Goal: Task Accomplishment & Management: Complete application form

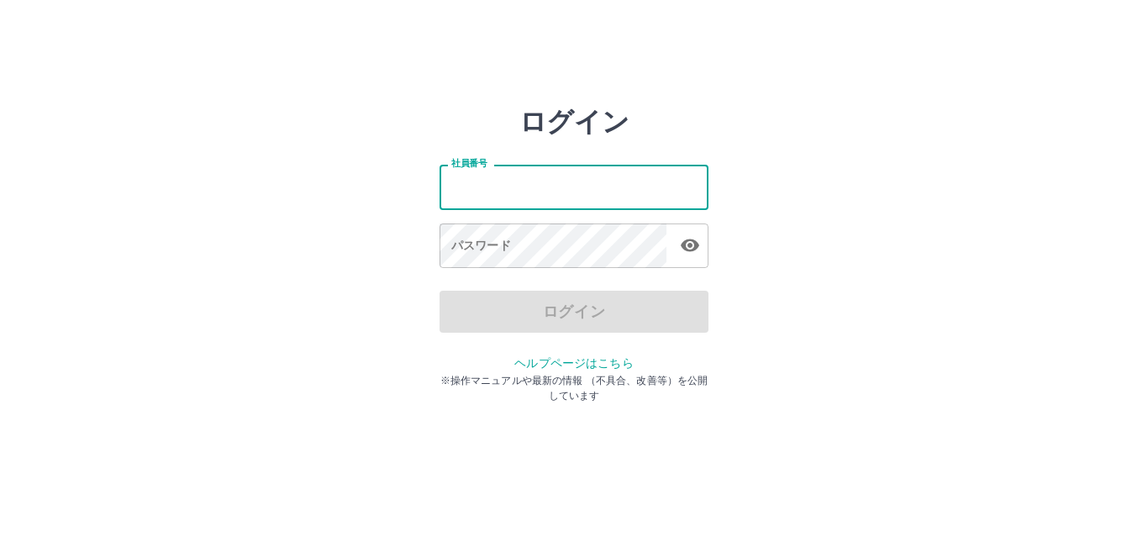
click at [573, 195] on input "社員番号" at bounding box center [573, 187] width 269 height 45
type input "*******"
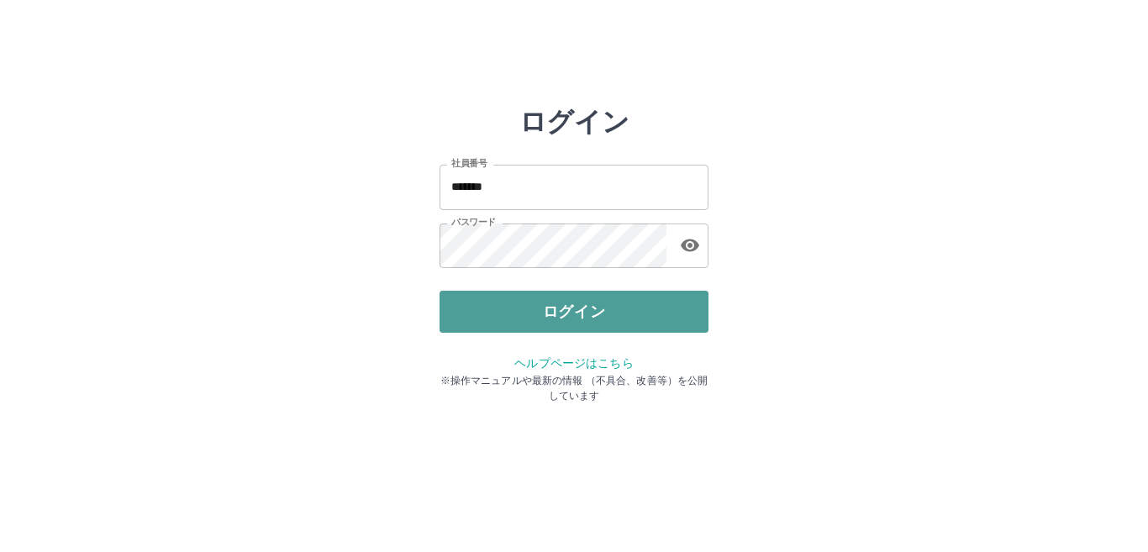
click at [574, 309] on button "ログイン" at bounding box center [573, 312] width 269 height 42
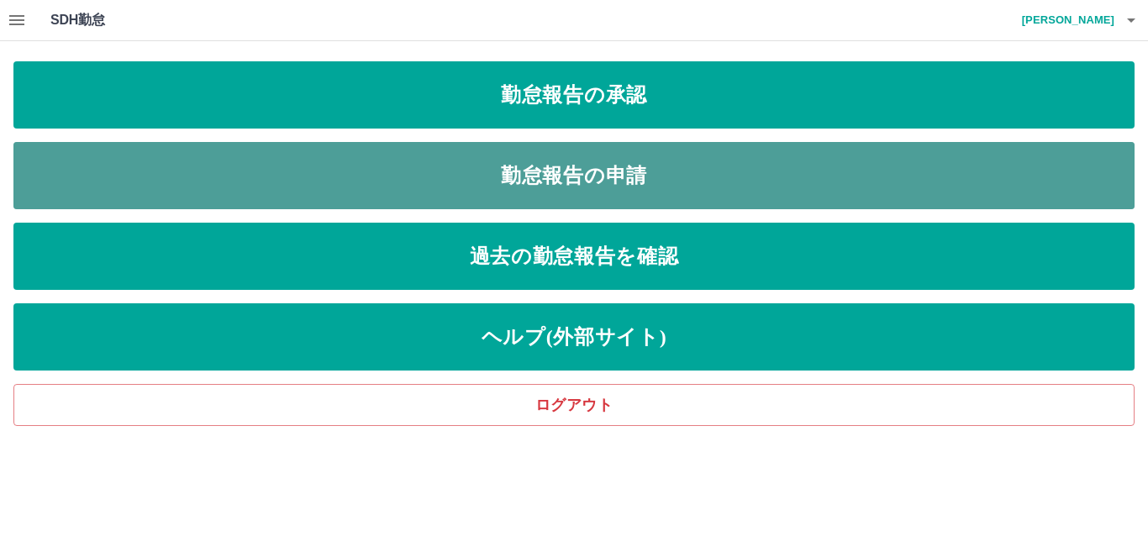
click at [485, 180] on link "勤怠報告の申請" at bounding box center [573, 175] width 1121 height 67
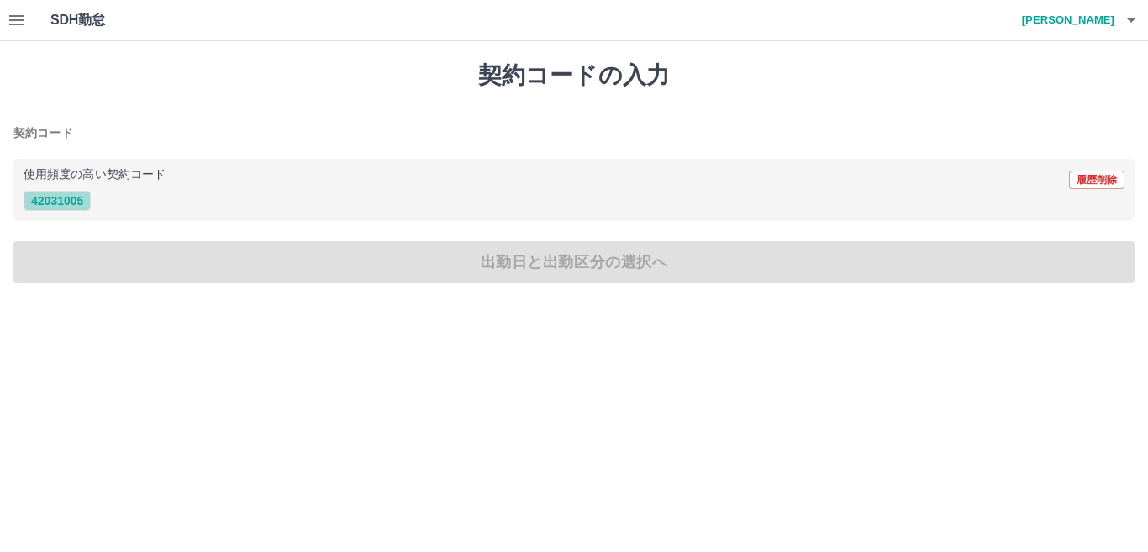
click at [63, 205] on button "42031005" at bounding box center [57, 201] width 67 height 20
type input "********"
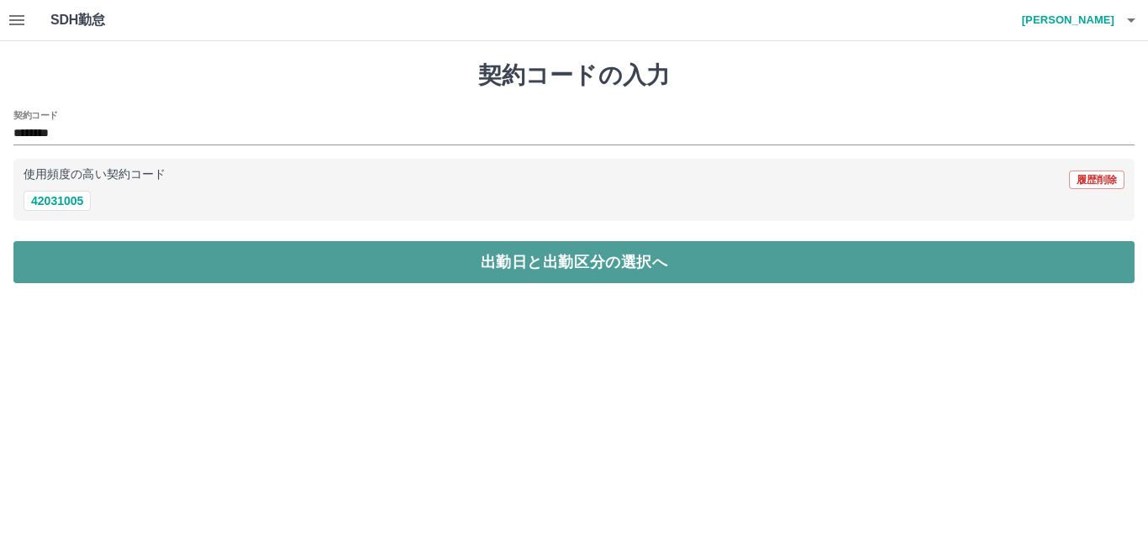
click at [160, 264] on button "出勤日と出勤区分の選択へ" at bounding box center [573, 262] width 1121 height 42
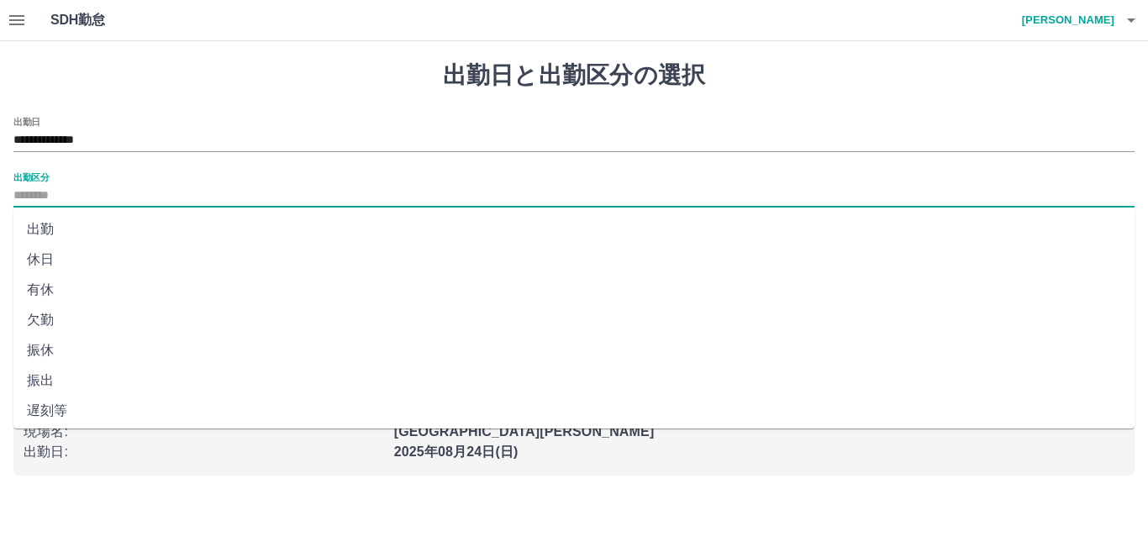
click at [83, 192] on input "出勤区分" at bounding box center [573, 196] width 1121 height 21
click at [43, 223] on li "出勤" at bounding box center [573, 229] width 1121 height 30
type input "**"
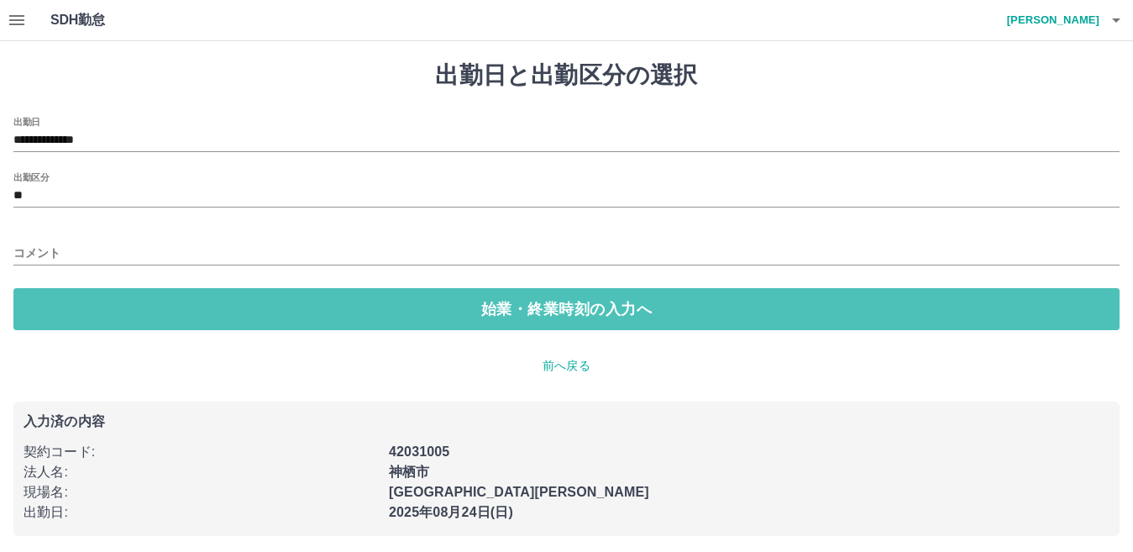
drag, startPoint x: 92, startPoint y: 307, endPoint x: 138, endPoint y: 312, distance: 45.6
click at [96, 307] on button "始業・終業時刻の入力へ" at bounding box center [566, 309] width 1106 height 42
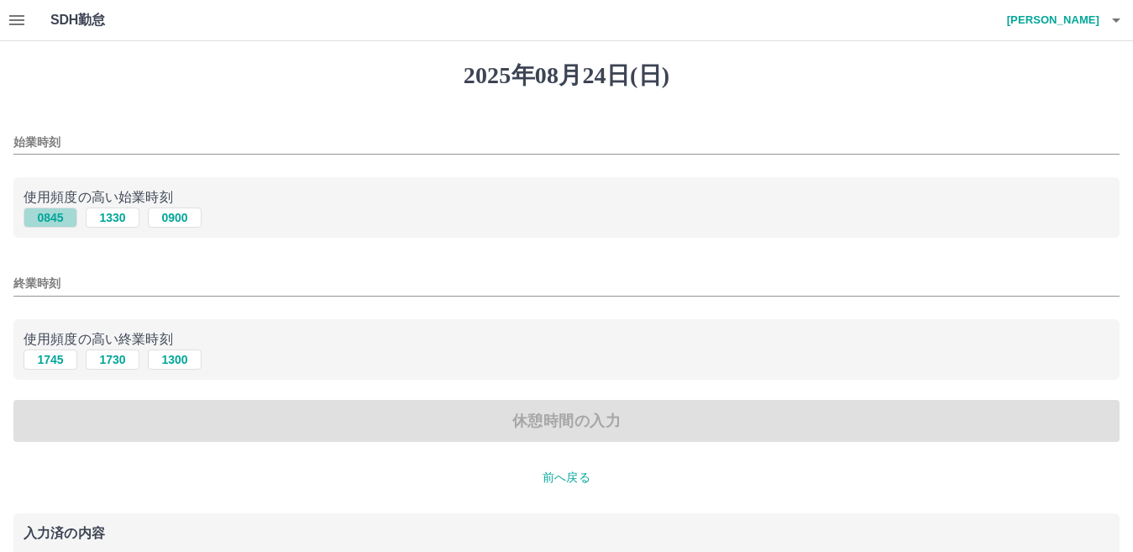
click at [50, 218] on button "0845" at bounding box center [51, 218] width 54 height 20
type input "****"
click at [62, 358] on button "1745" at bounding box center [51, 359] width 54 height 20
type input "****"
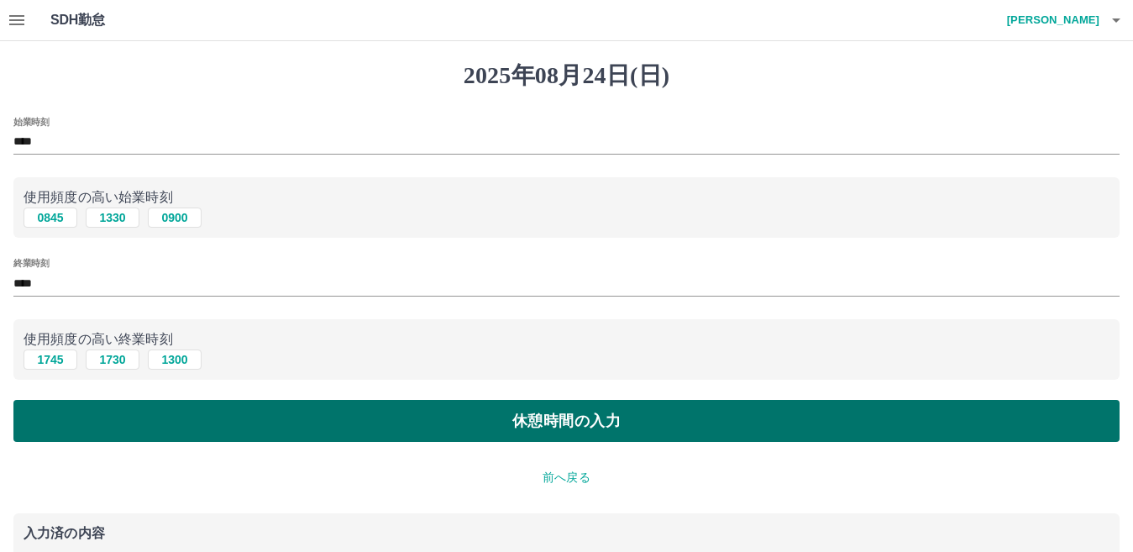
click at [350, 416] on button "休憩時間の入力" at bounding box center [566, 421] width 1106 height 42
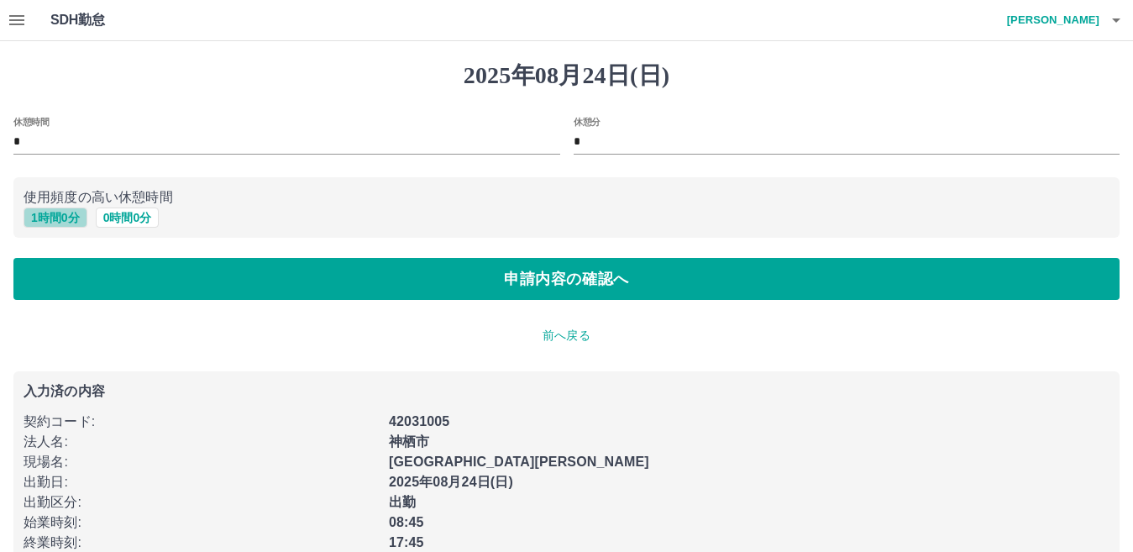
click at [62, 216] on button "1 時間 0 分" at bounding box center [56, 218] width 64 height 20
type input "*"
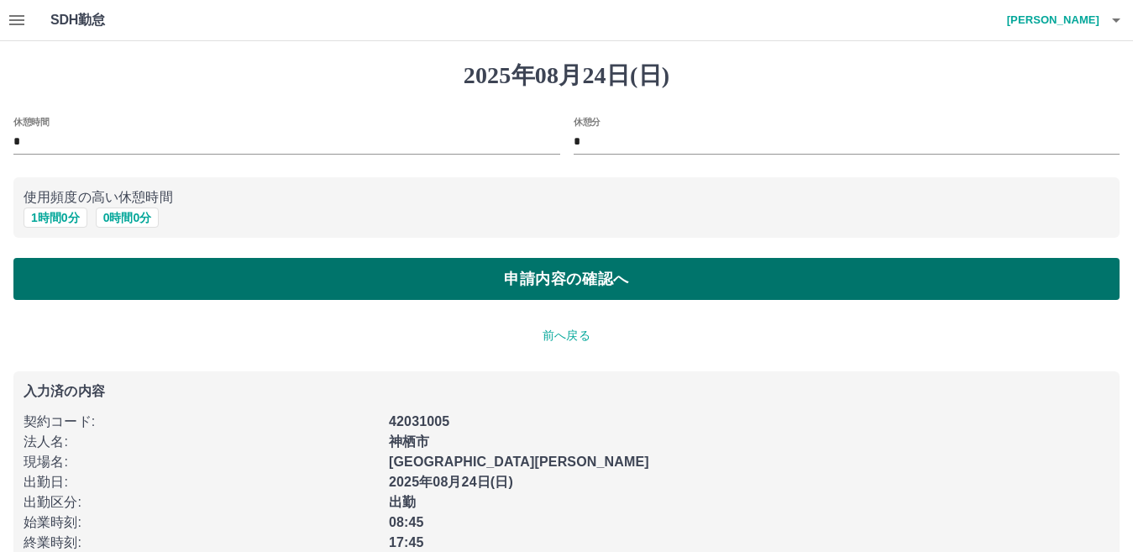
click at [206, 280] on button "申請内容の確認へ" at bounding box center [566, 279] width 1106 height 42
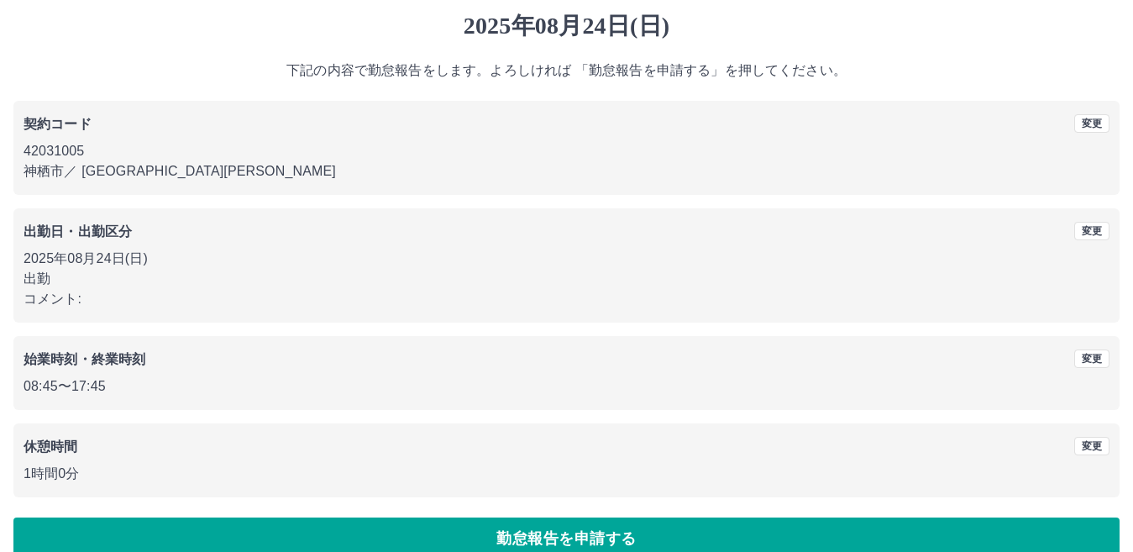
scroll to position [77, 0]
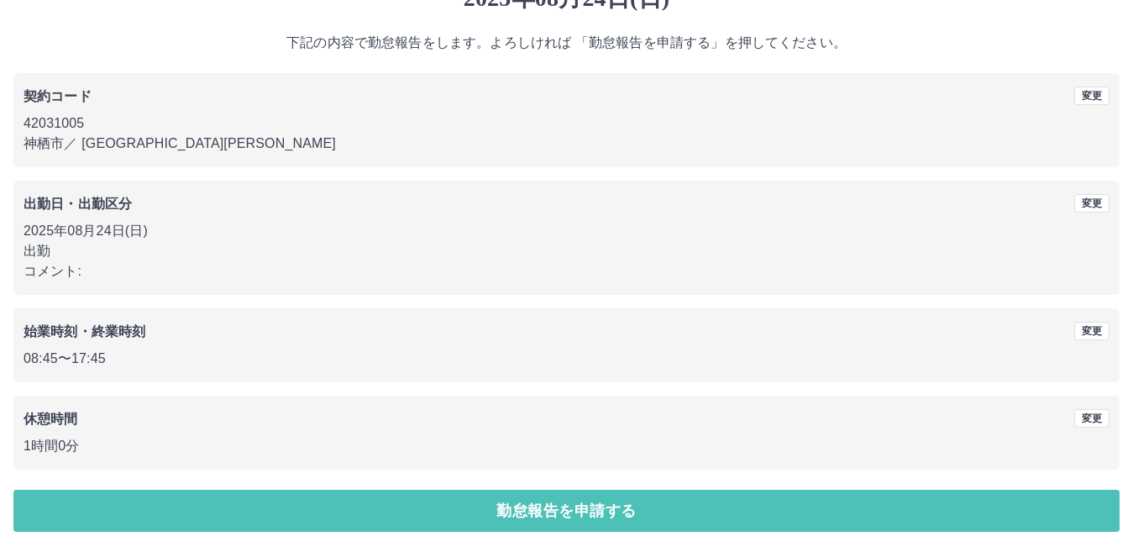
drag, startPoint x: 452, startPoint y: 514, endPoint x: 495, endPoint y: 506, distance: 43.7
click at [455, 513] on button "勤怠報告を申請する" at bounding box center [566, 511] width 1106 height 42
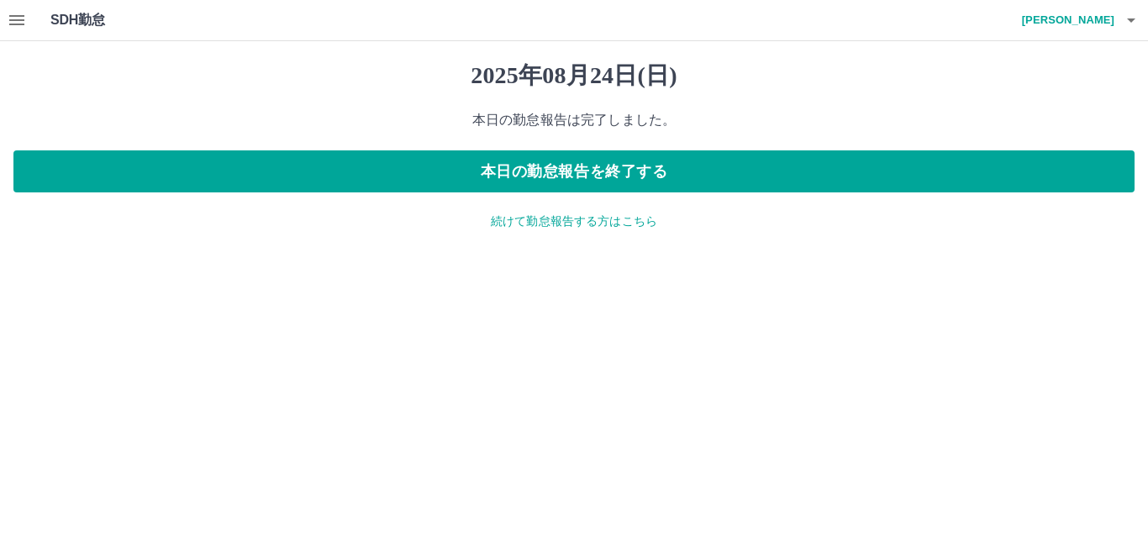
click at [12, 18] on icon "button" at bounding box center [17, 20] width 20 height 20
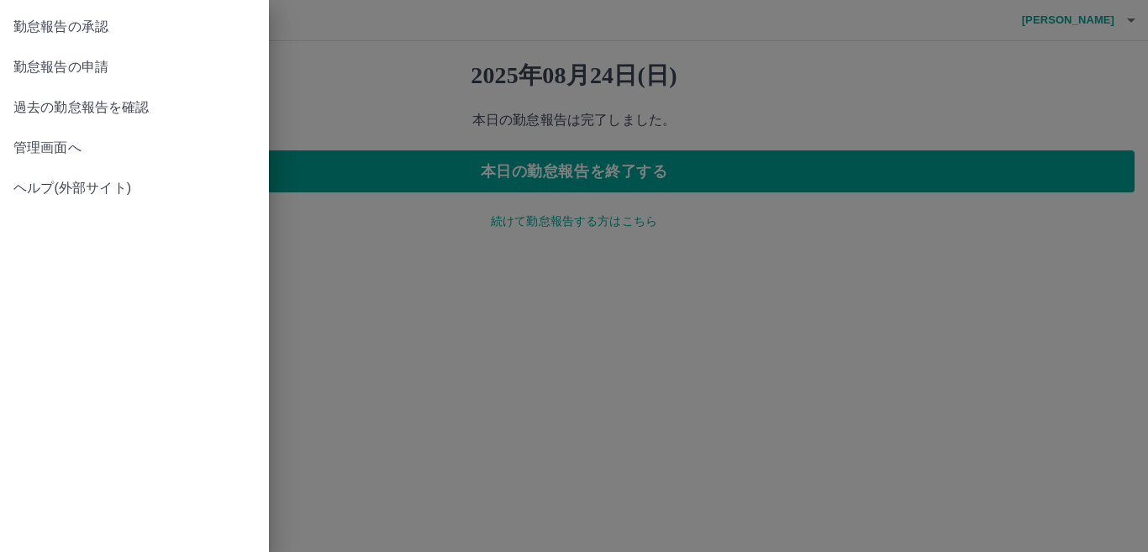
click at [1133, 20] on div at bounding box center [574, 276] width 1148 height 552
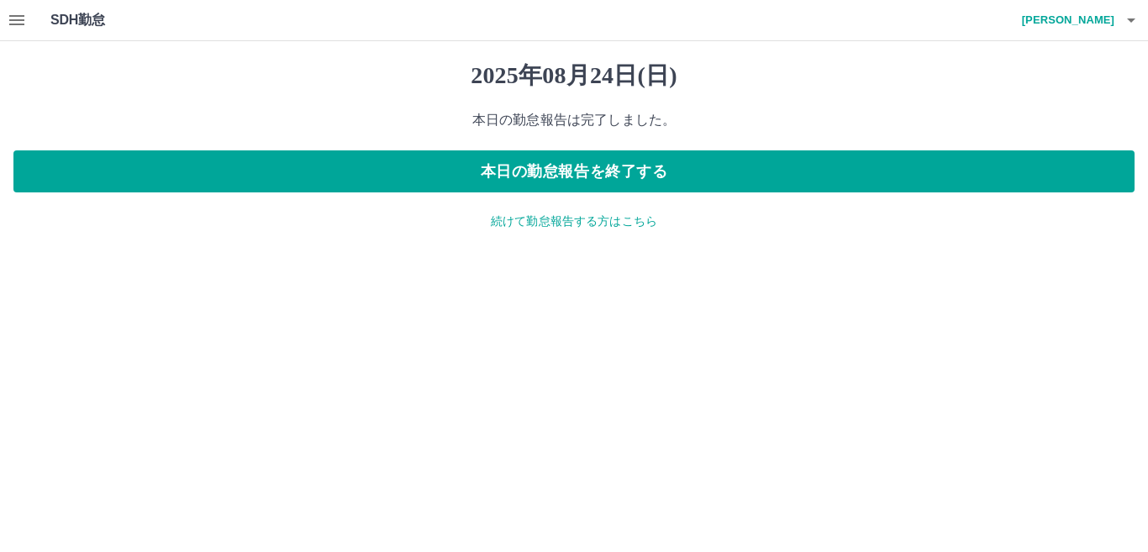
click at [1130, 20] on icon "button" at bounding box center [1131, 20] width 8 height 4
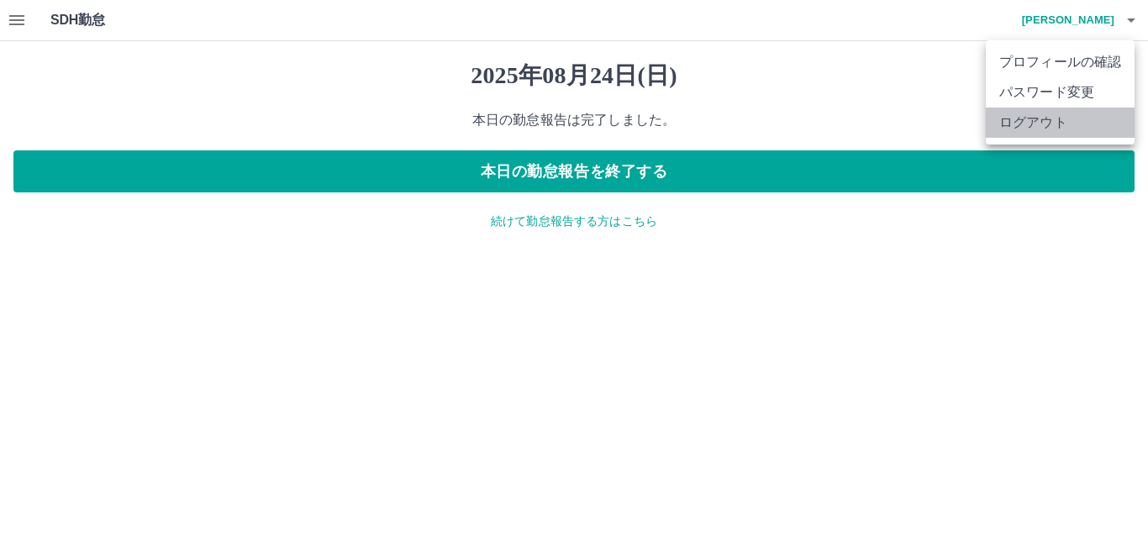
click at [1044, 123] on li "ログアウト" at bounding box center [1059, 123] width 149 height 30
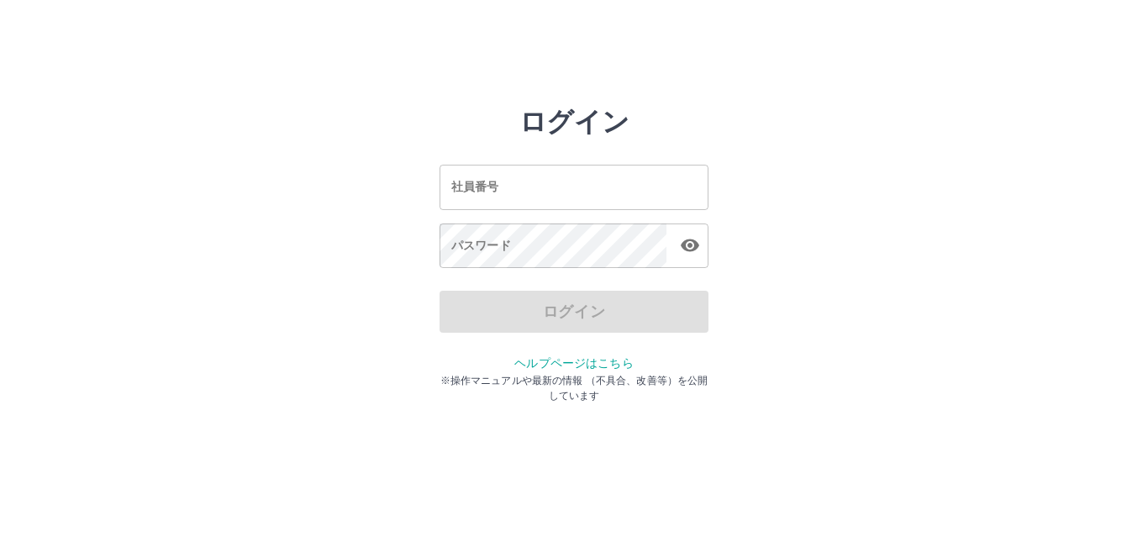
click at [581, 183] on input "社員番号" at bounding box center [573, 187] width 269 height 45
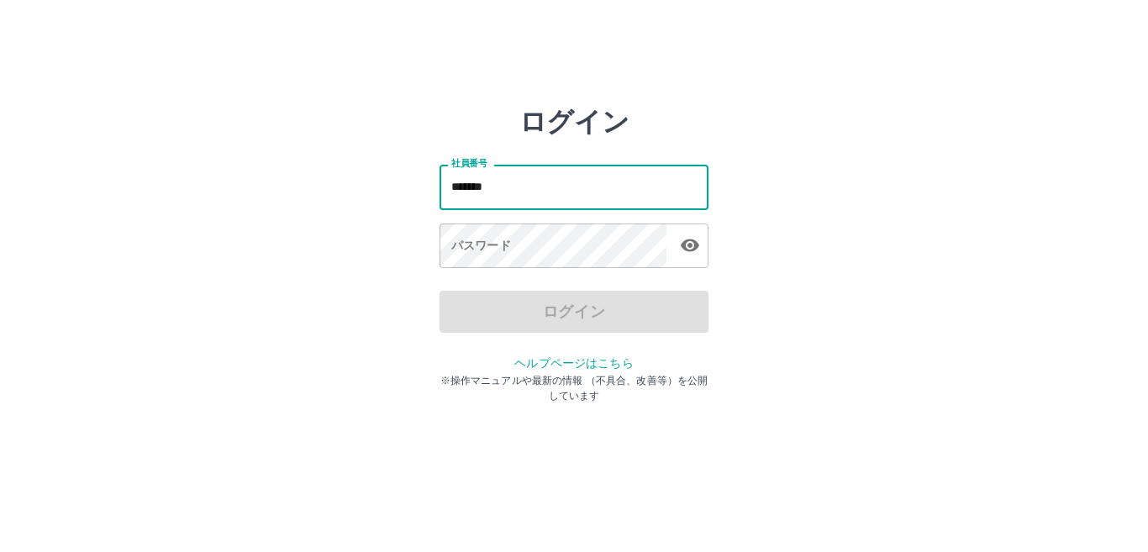
type input "*******"
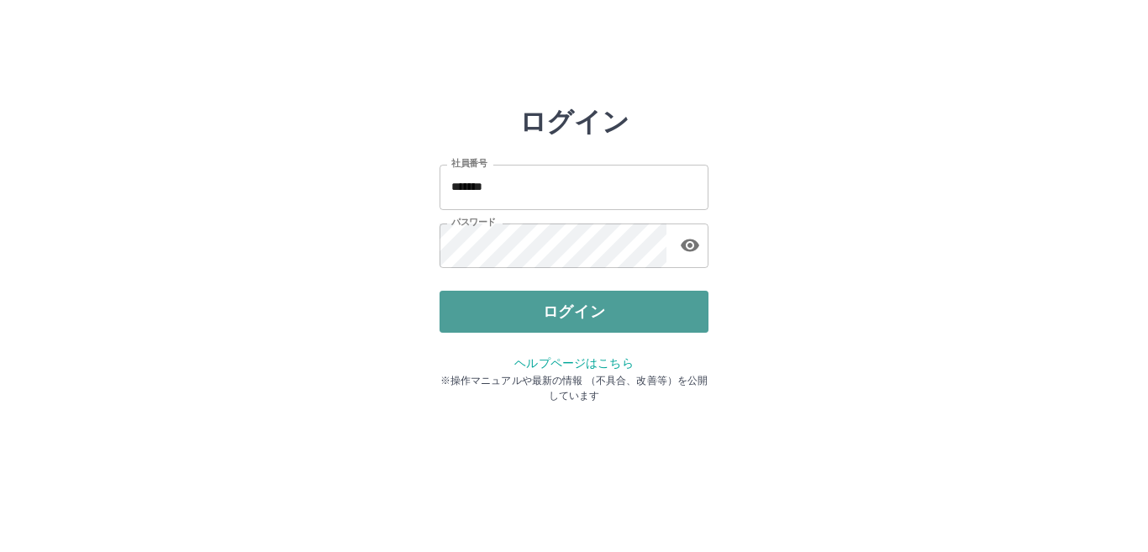
click at [557, 314] on button "ログイン" at bounding box center [573, 312] width 269 height 42
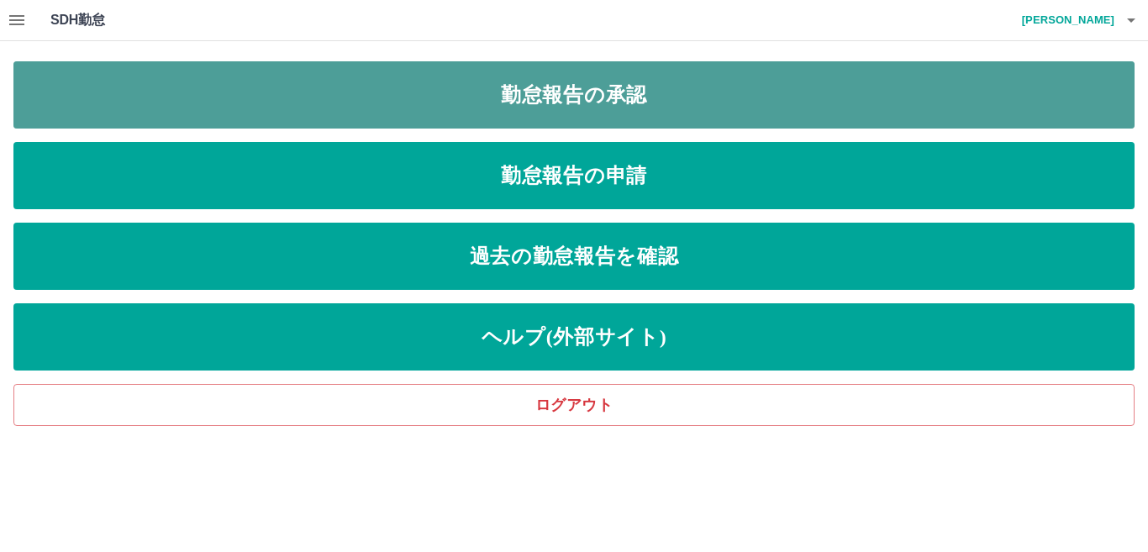
click at [341, 115] on link "勤怠報告の承認" at bounding box center [573, 94] width 1121 height 67
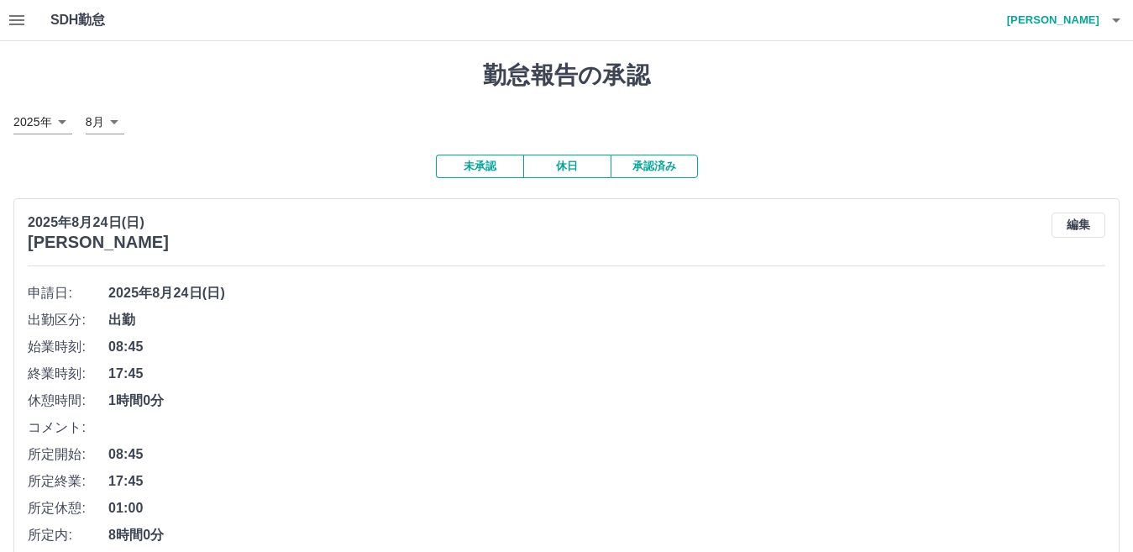
scroll to position [504, 0]
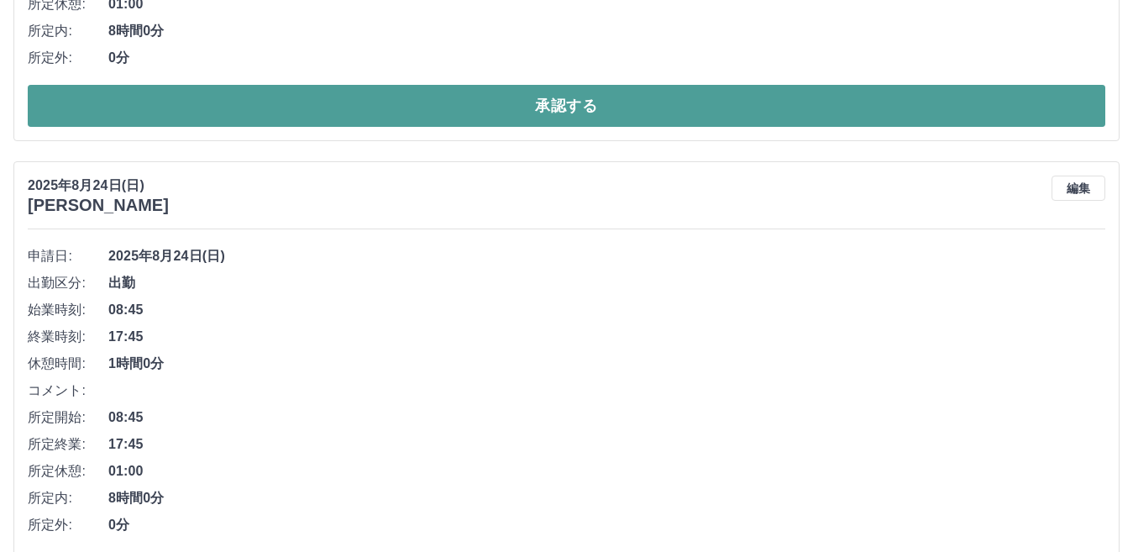
click at [407, 108] on button "承認する" at bounding box center [567, 106] width 1078 height 42
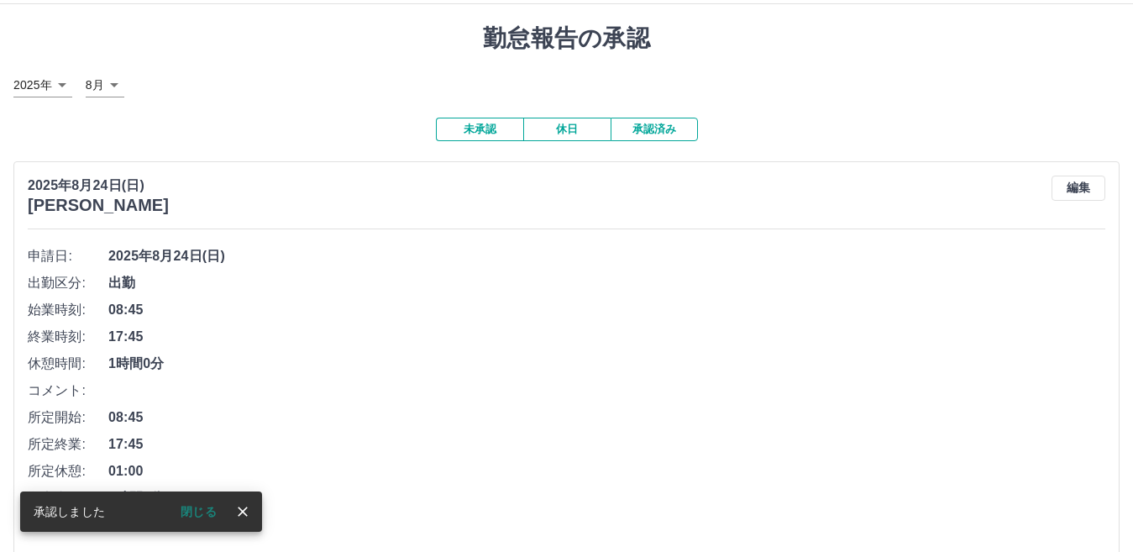
scroll to position [541, 0]
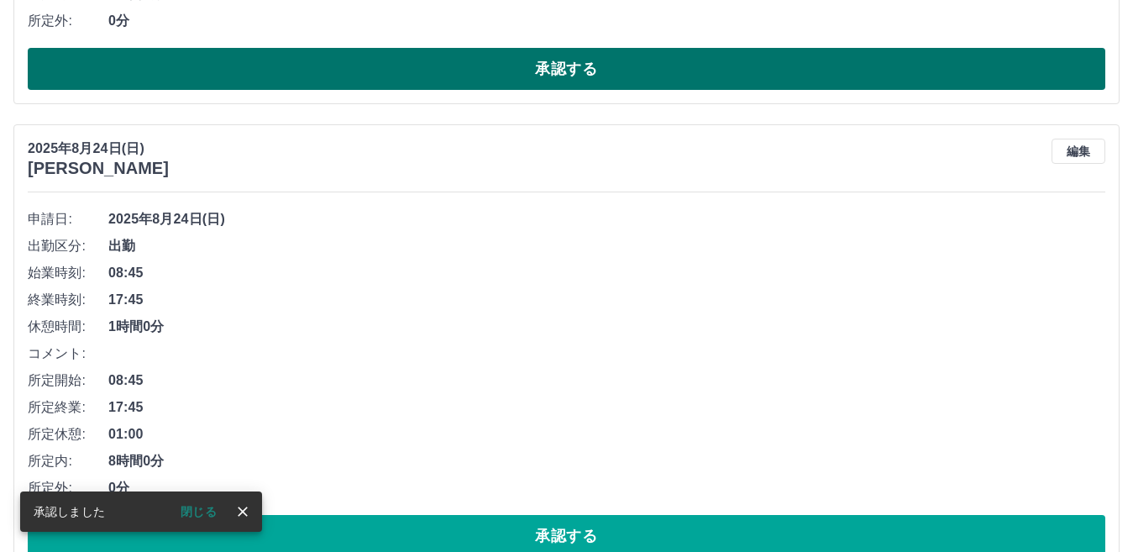
click at [522, 85] on button "承認する" at bounding box center [567, 69] width 1078 height 42
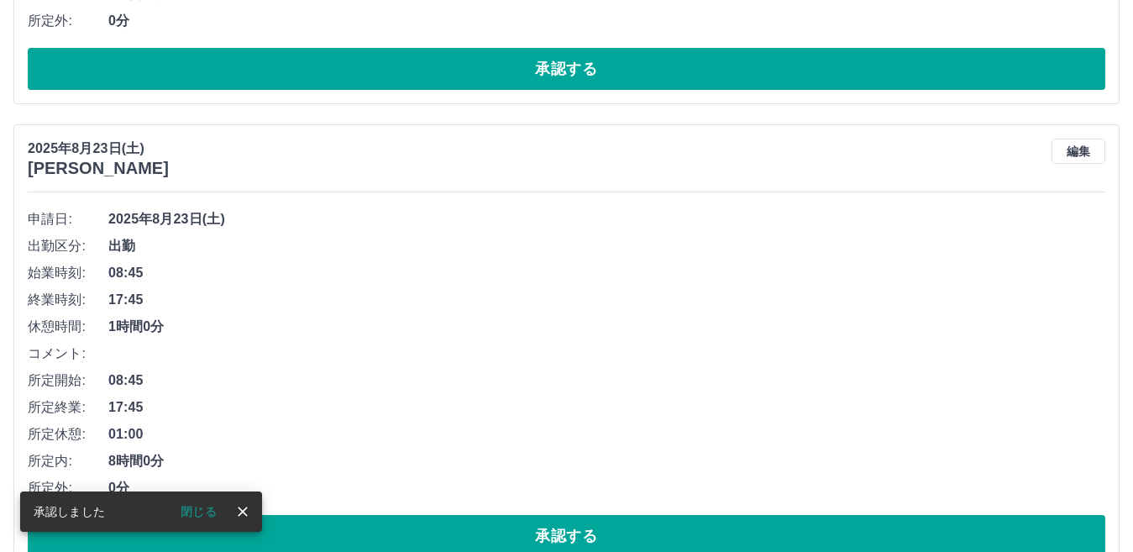
scroll to position [74, 0]
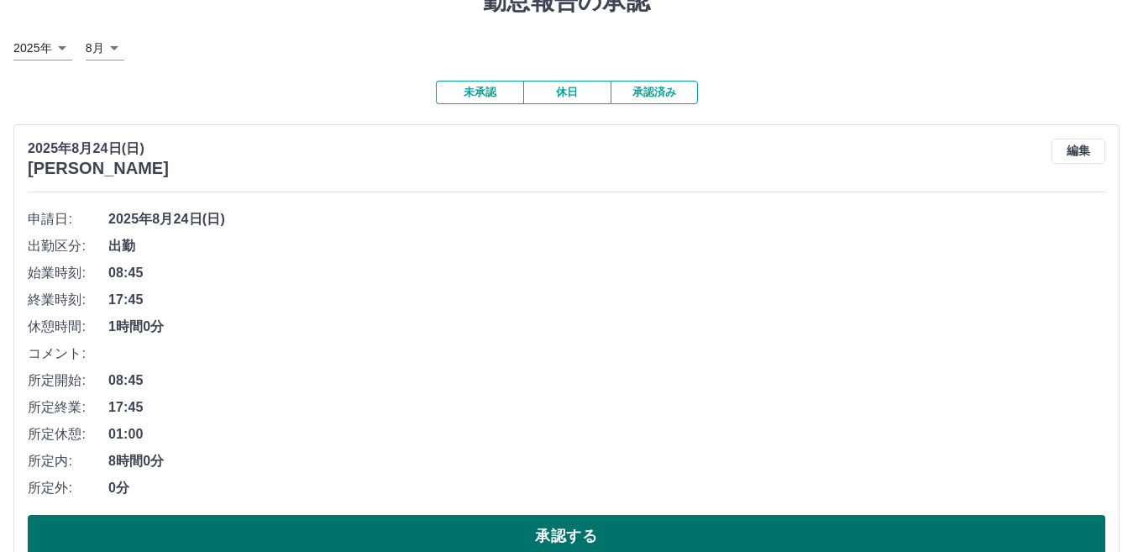
click at [530, 540] on button "承認する" at bounding box center [567, 536] width 1078 height 42
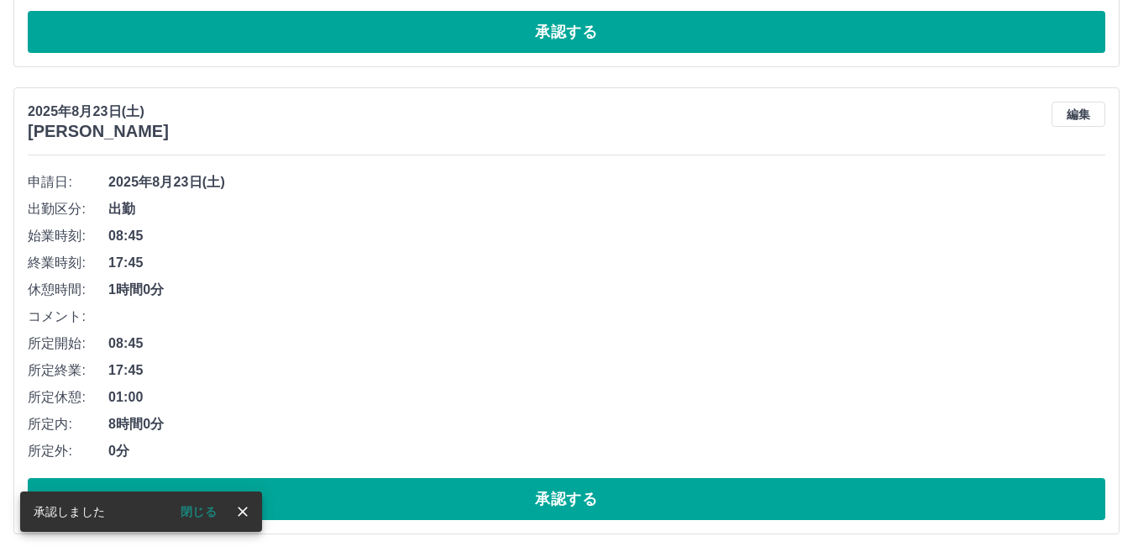
scroll to position [111, 0]
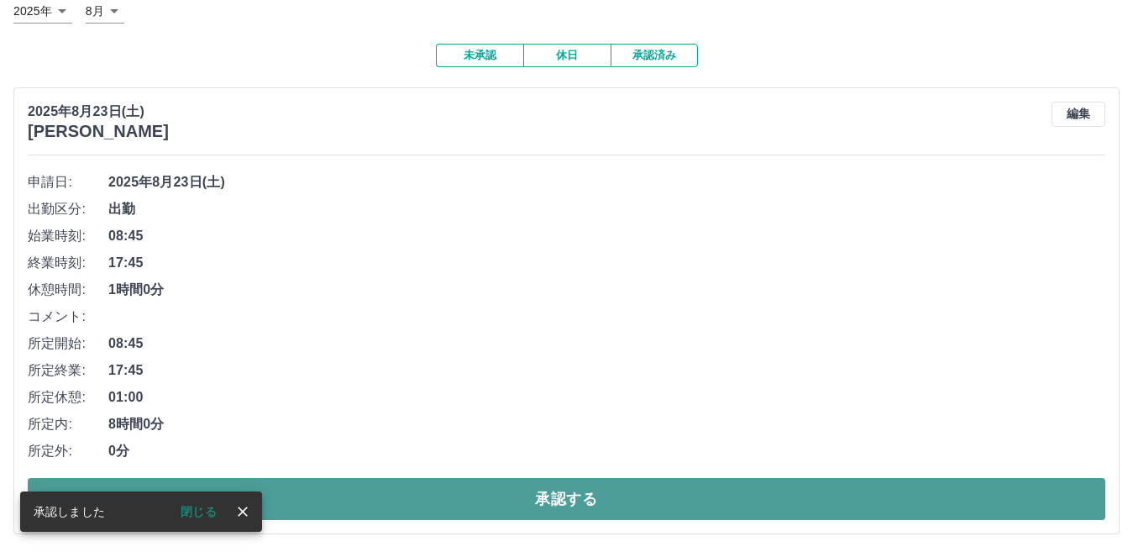
click at [598, 510] on button "承認する" at bounding box center [567, 499] width 1078 height 42
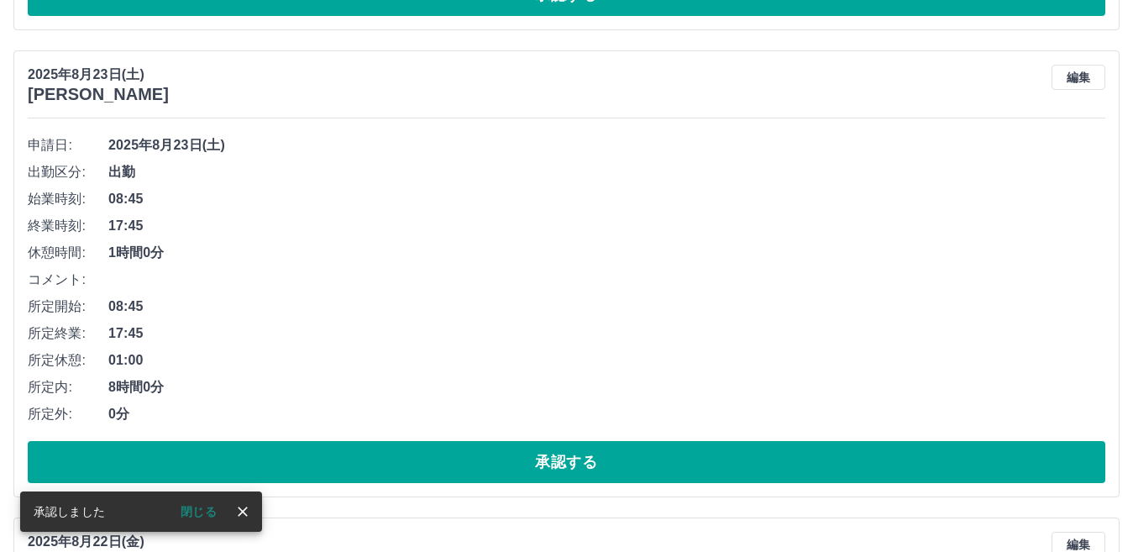
scroll to position [148, 0]
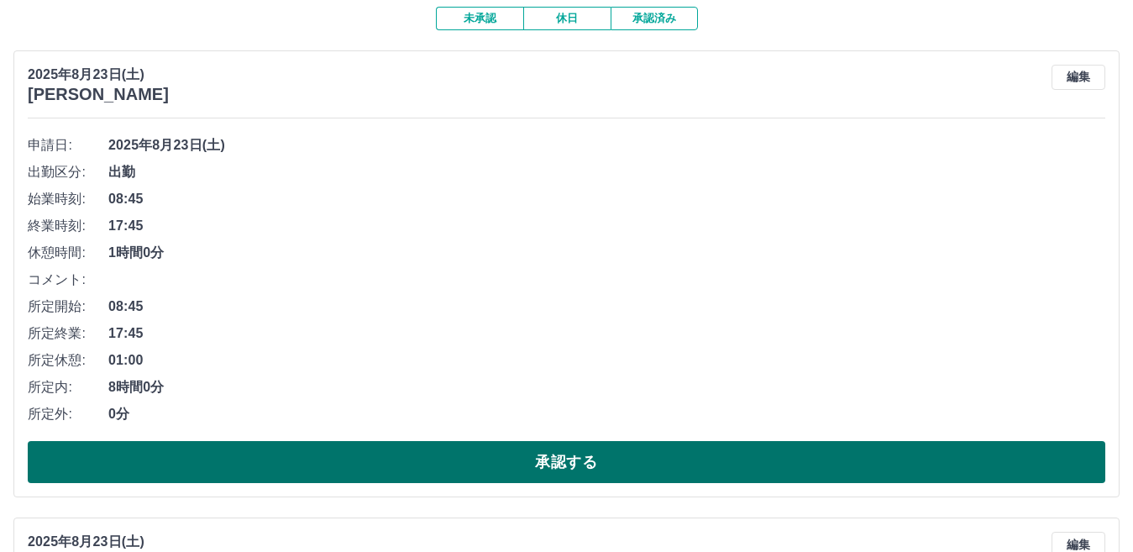
click at [654, 476] on button "承認する" at bounding box center [567, 462] width 1078 height 42
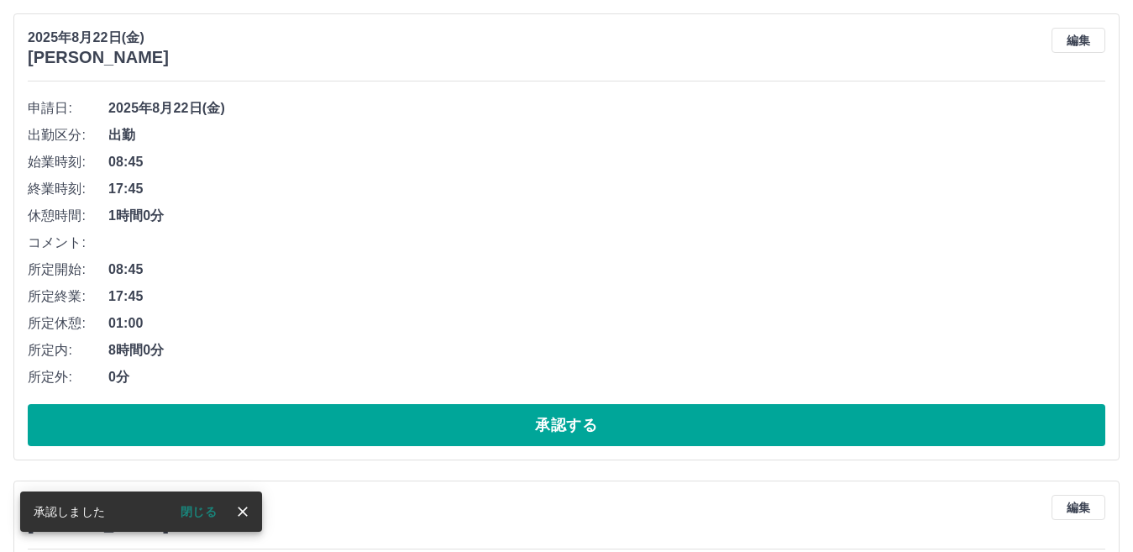
scroll to position [185, 0]
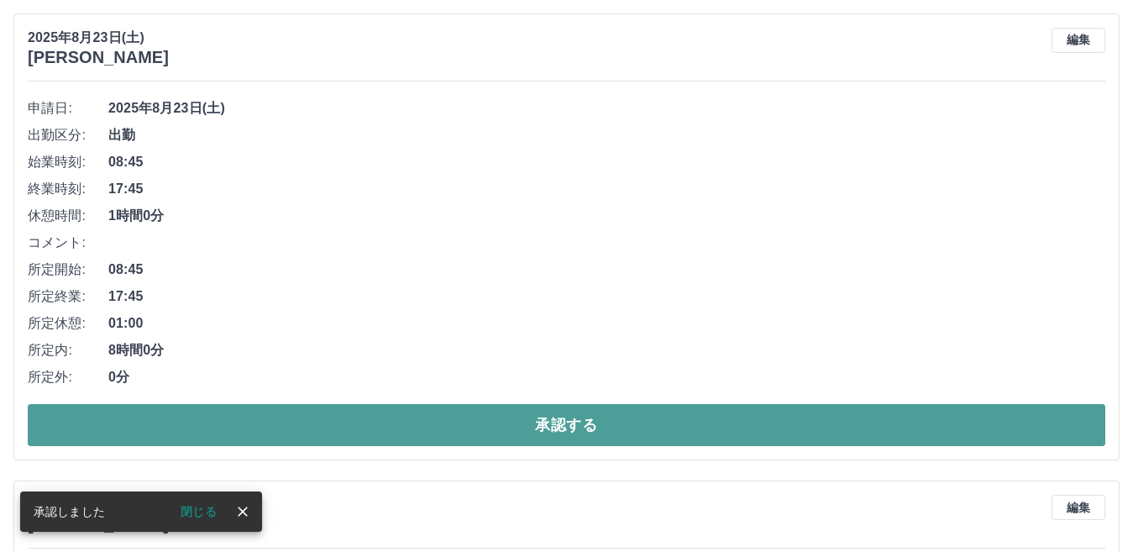
click at [465, 426] on button "承認する" at bounding box center [567, 425] width 1078 height 42
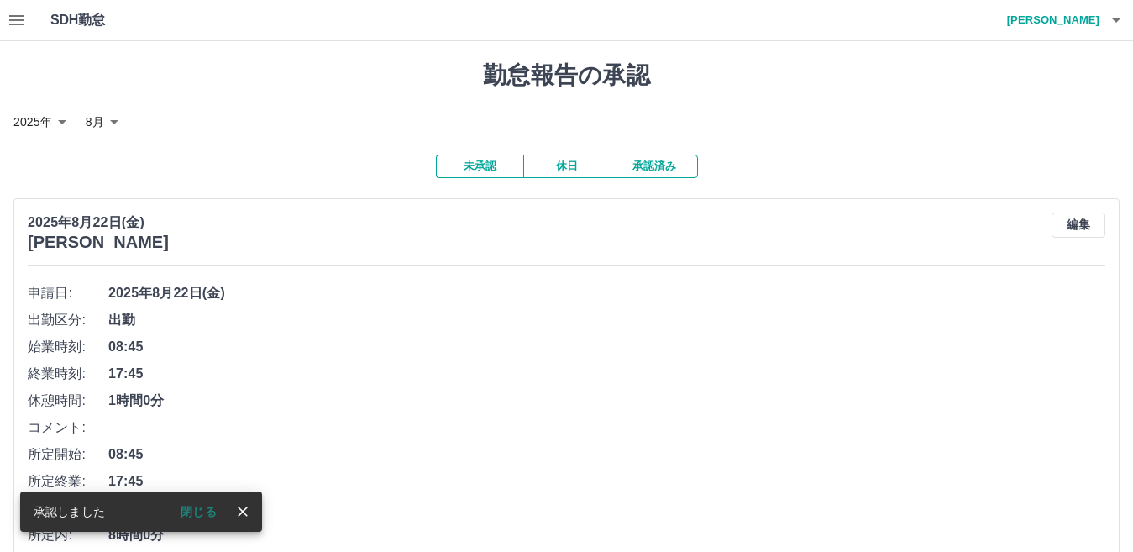
scroll to position [504, 0]
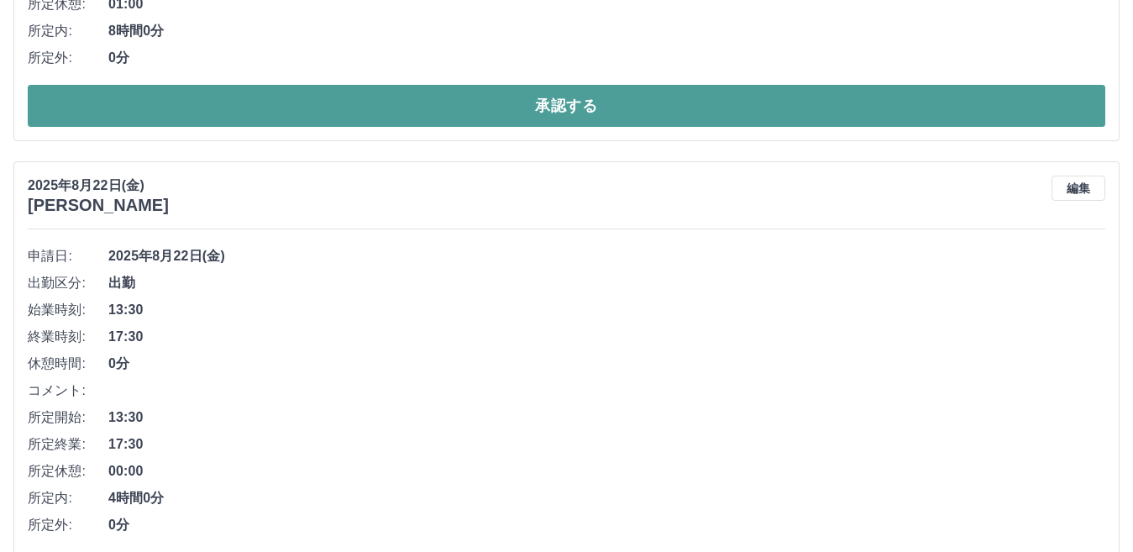
click at [507, 108] on button "承認する" at bounding box center [567, 106] width 1078 height 42
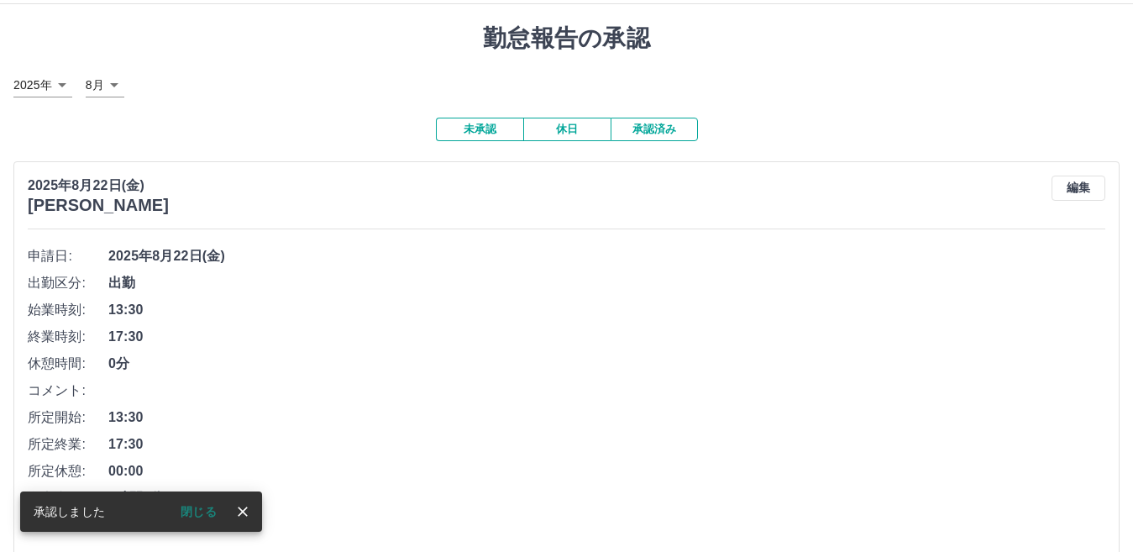
scroll to position [541, 0]
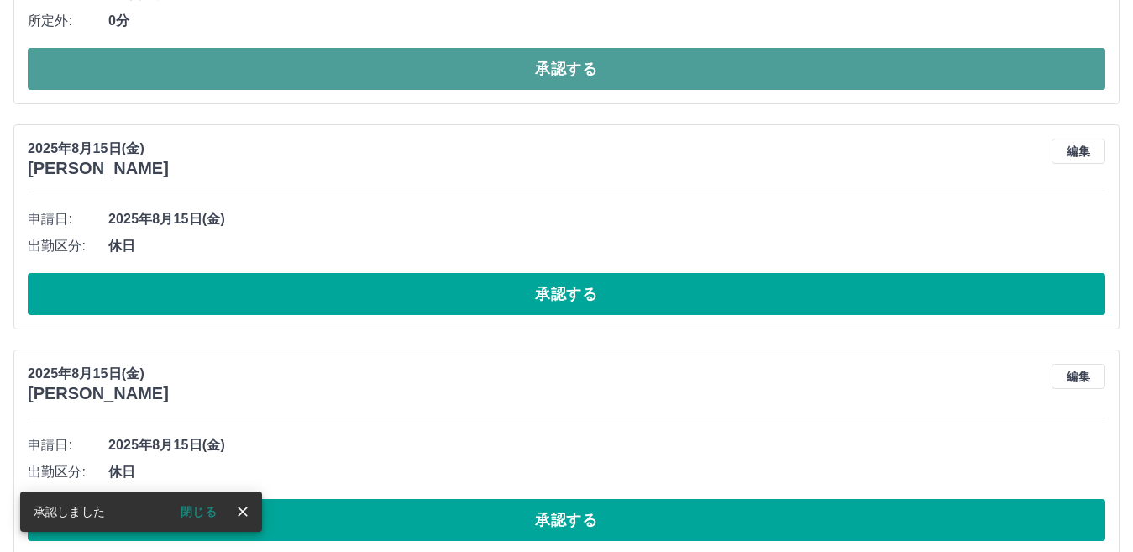
click at [507, 78] on button "承認する" at bounding box center [567, 69] width 1078 height 42
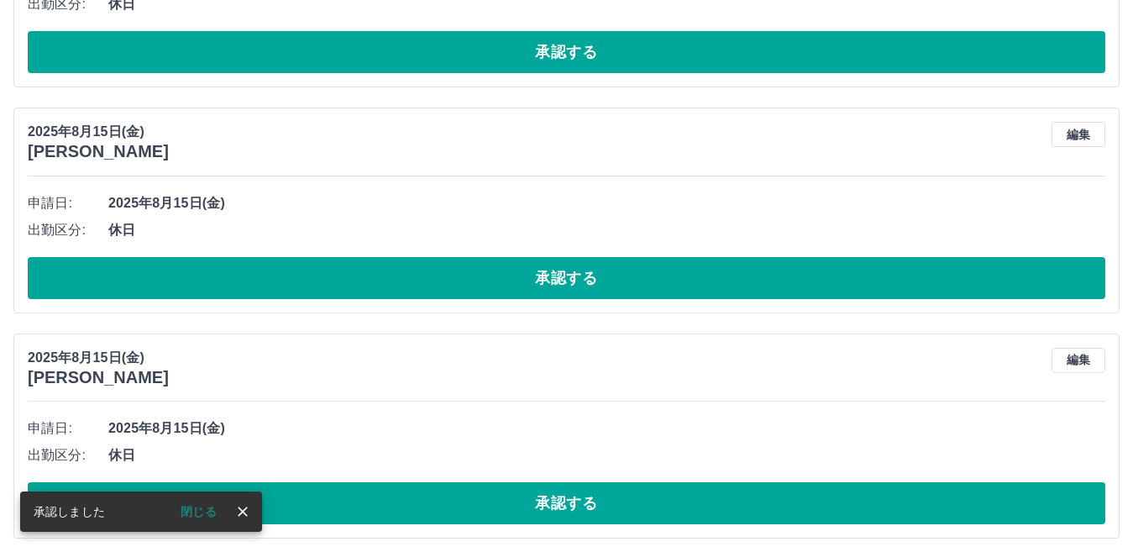
scroll to position [74, 0]
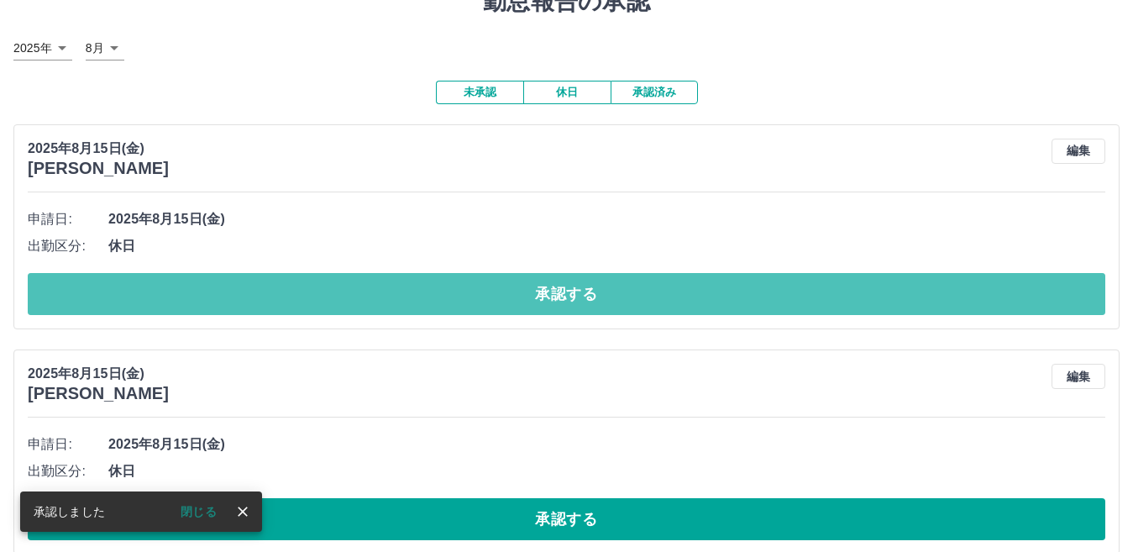
click at [478, 294] on button "承認する" at bounding box center [567, 294] width 1078 height 42
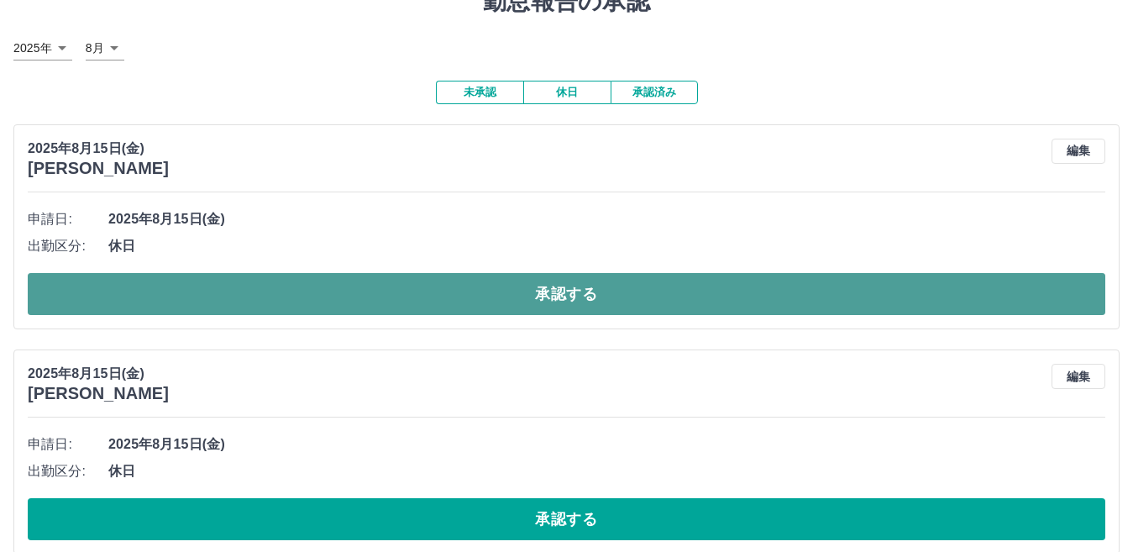
click at [437, 290] on button "承認する" at bounding box center [567, 294] width 1078 height 42
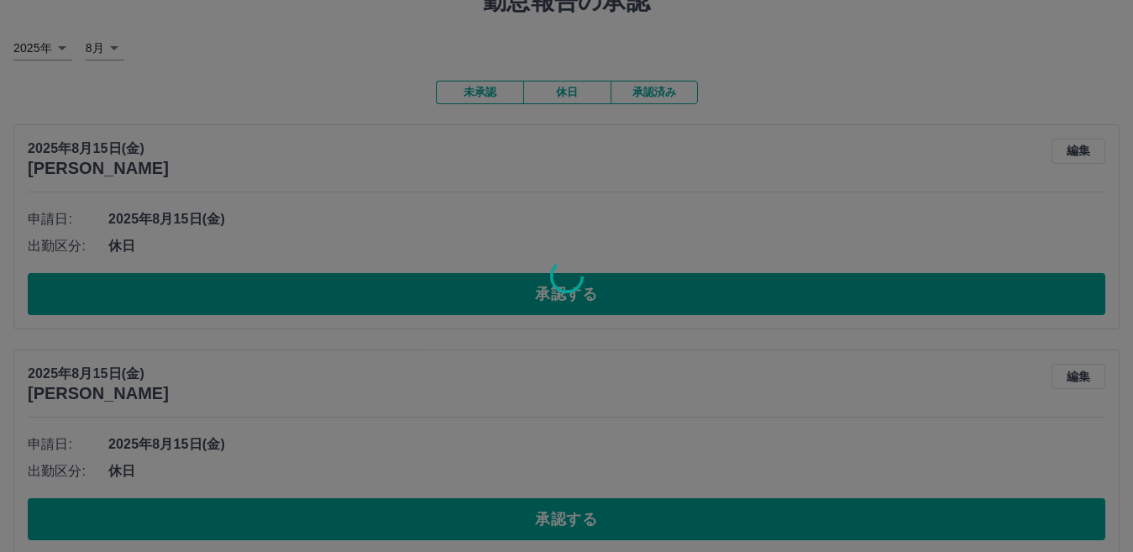
click at [455, 523] on div at bounding box center [566, 276] width 1133 height 552
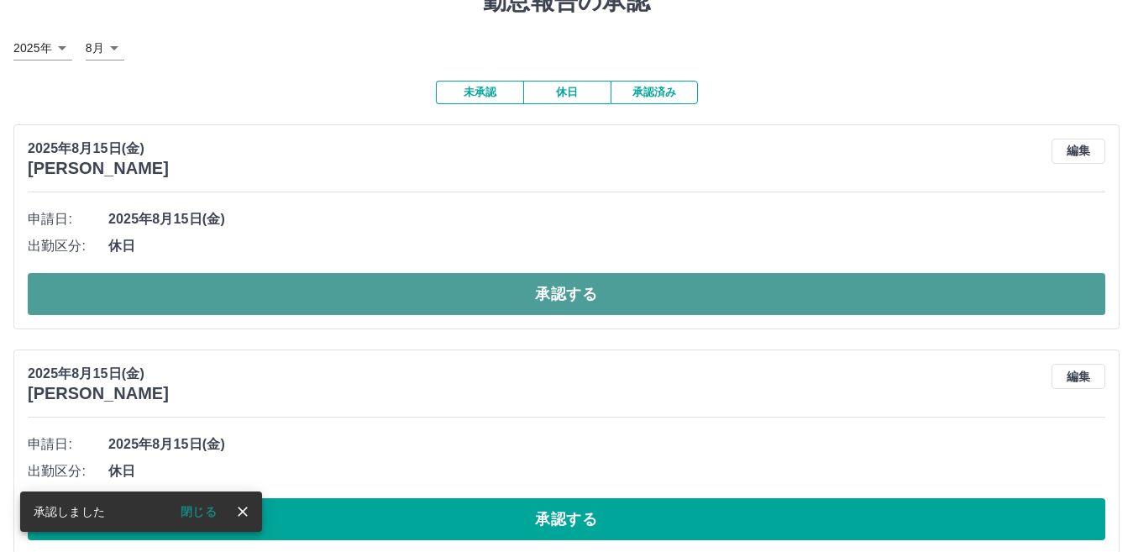
click at [489, 305] on button "承認する" at bounding box center [567, 294] width 1078 height 42
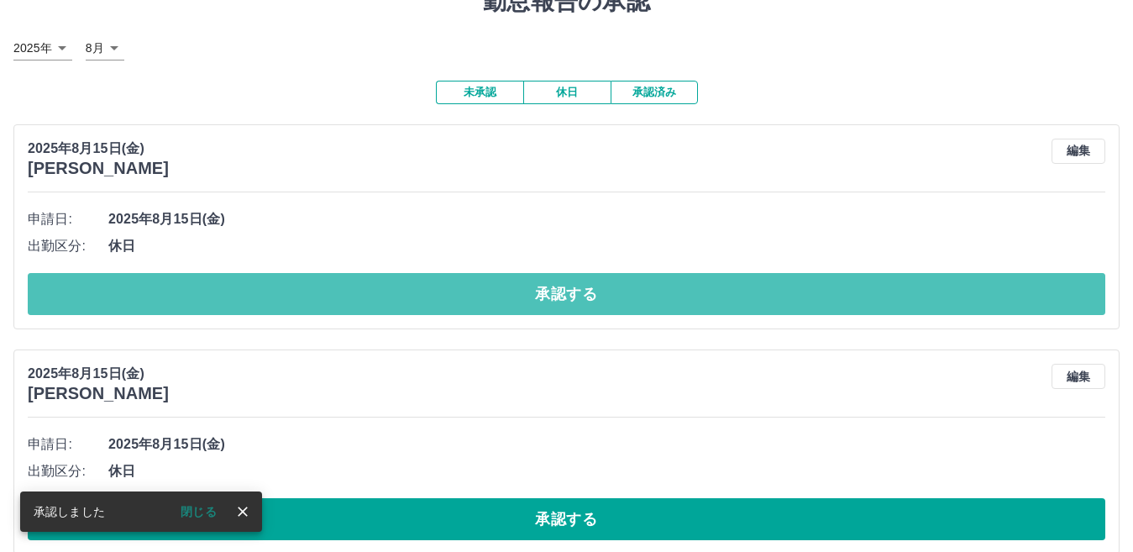
drag, startPoint x: 486, startPoint y: 306, endPoint x: 484, endPoint y: 345, distance: 39.6
click at [486, 307] on button "承認する" at bounding box center [567, 294] width 1078 height 42
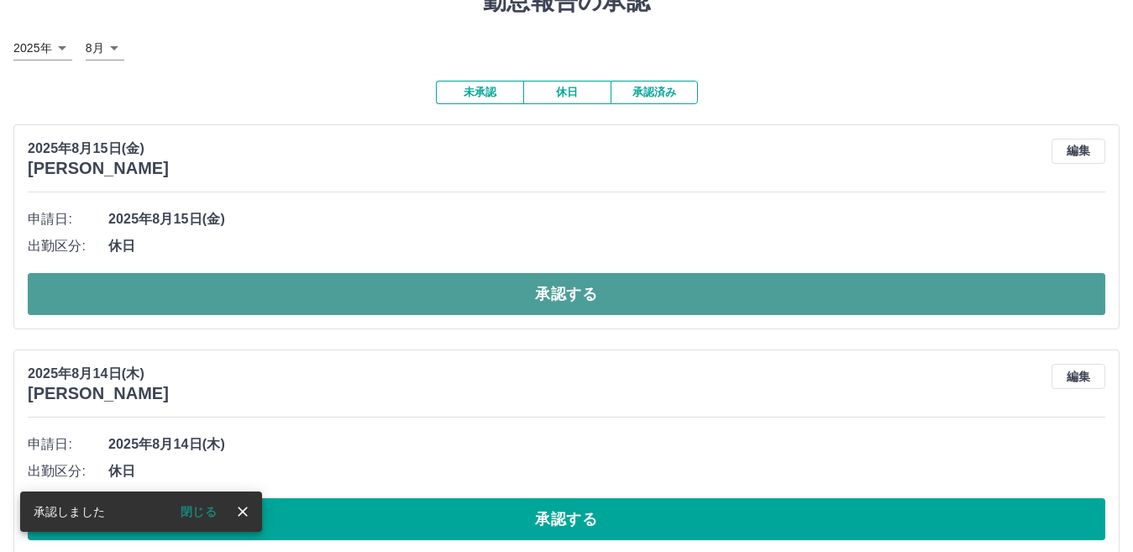
click at [448, 311] on button "承認する" at bounding box center [567, 294] width 1078 height 42
click at [452, 307] on button "承認する" at bounding box center [567, 294] width 1078 height 42
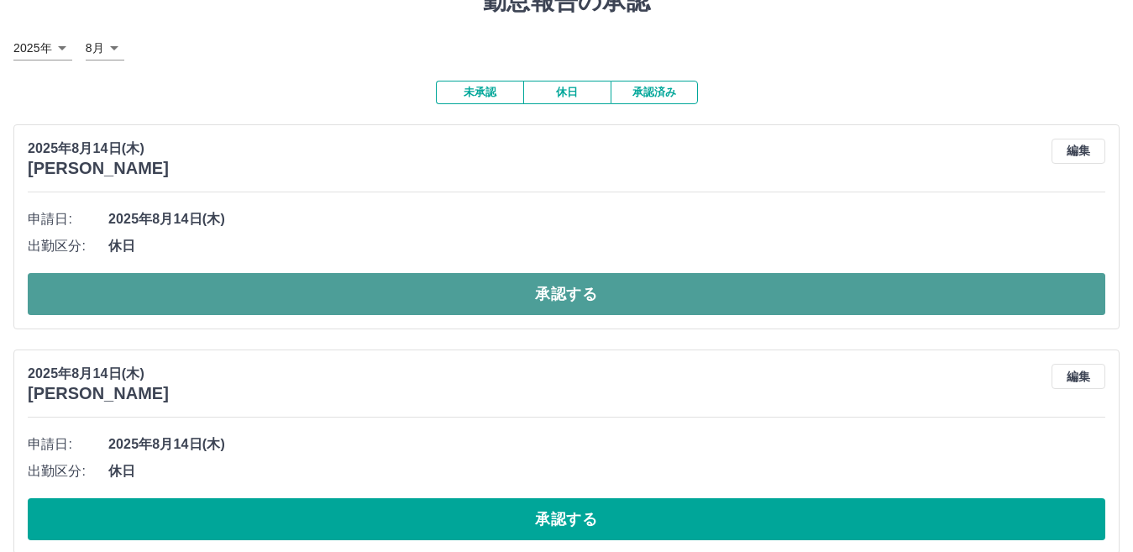
click at [421, 306] on button "承認する" at bounding box center [567, 294] width 1078 height 42
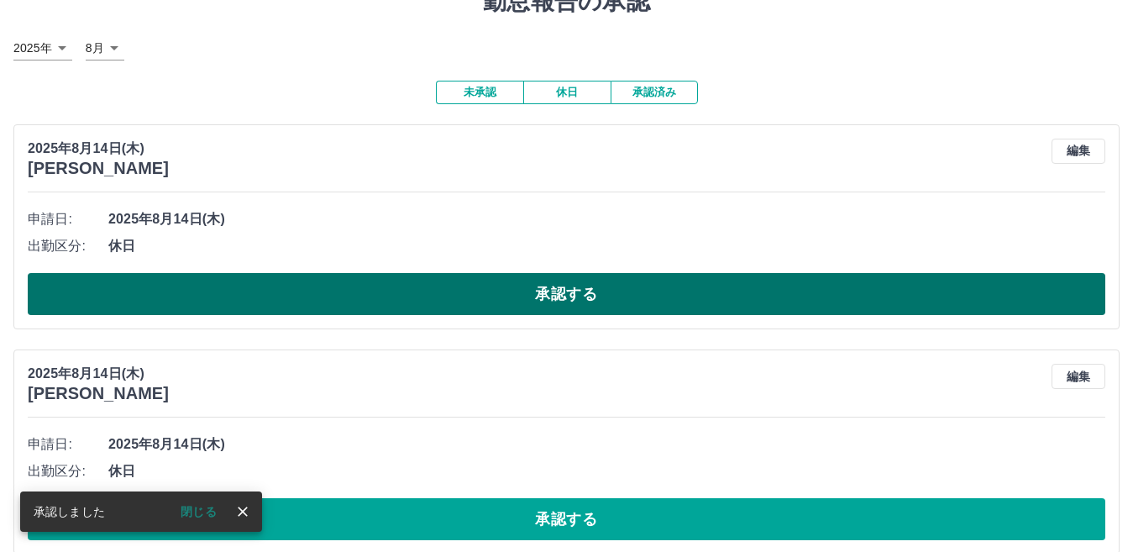
click at [513, 300] on button "承認する" at bounding box center [567, 294] width 1078 height 42
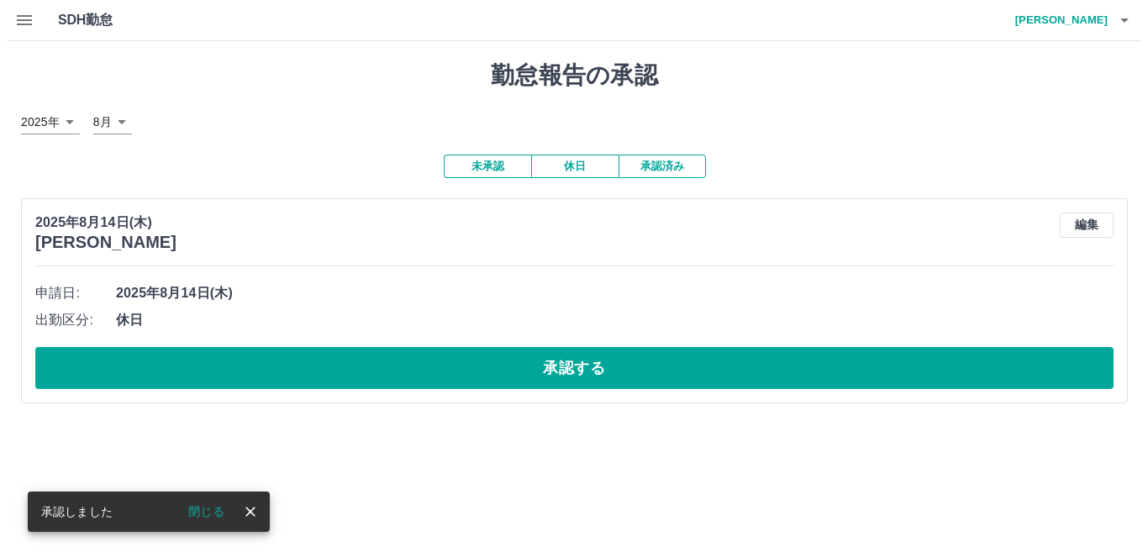
scroll to position [0, 0]
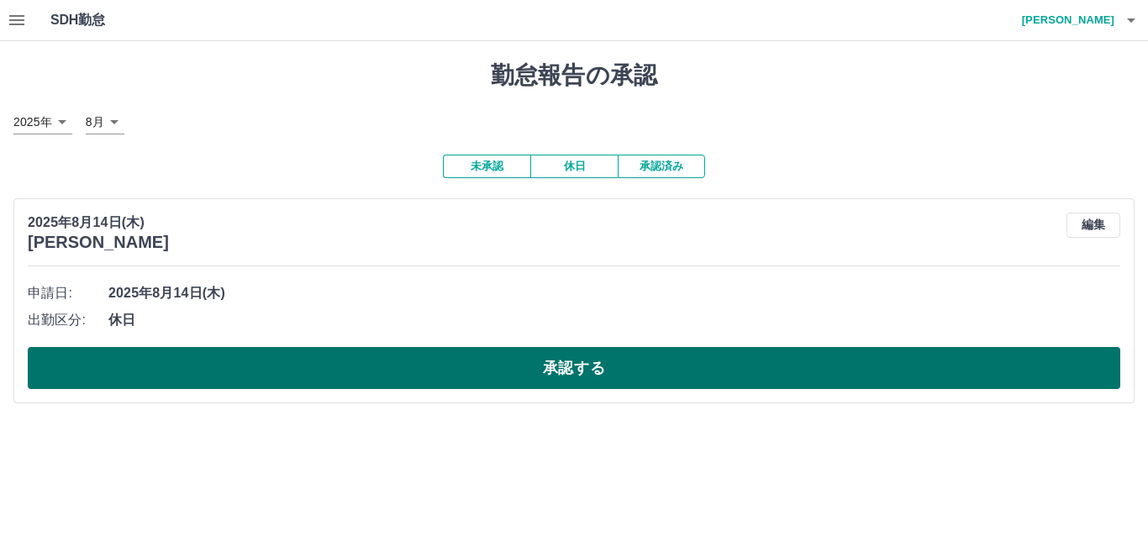
click at [507, 368] on button "承認する" at bounding box center [574, 368] width 1092 height 42
